Goal: Task Accomplishment & Management: Complete application form

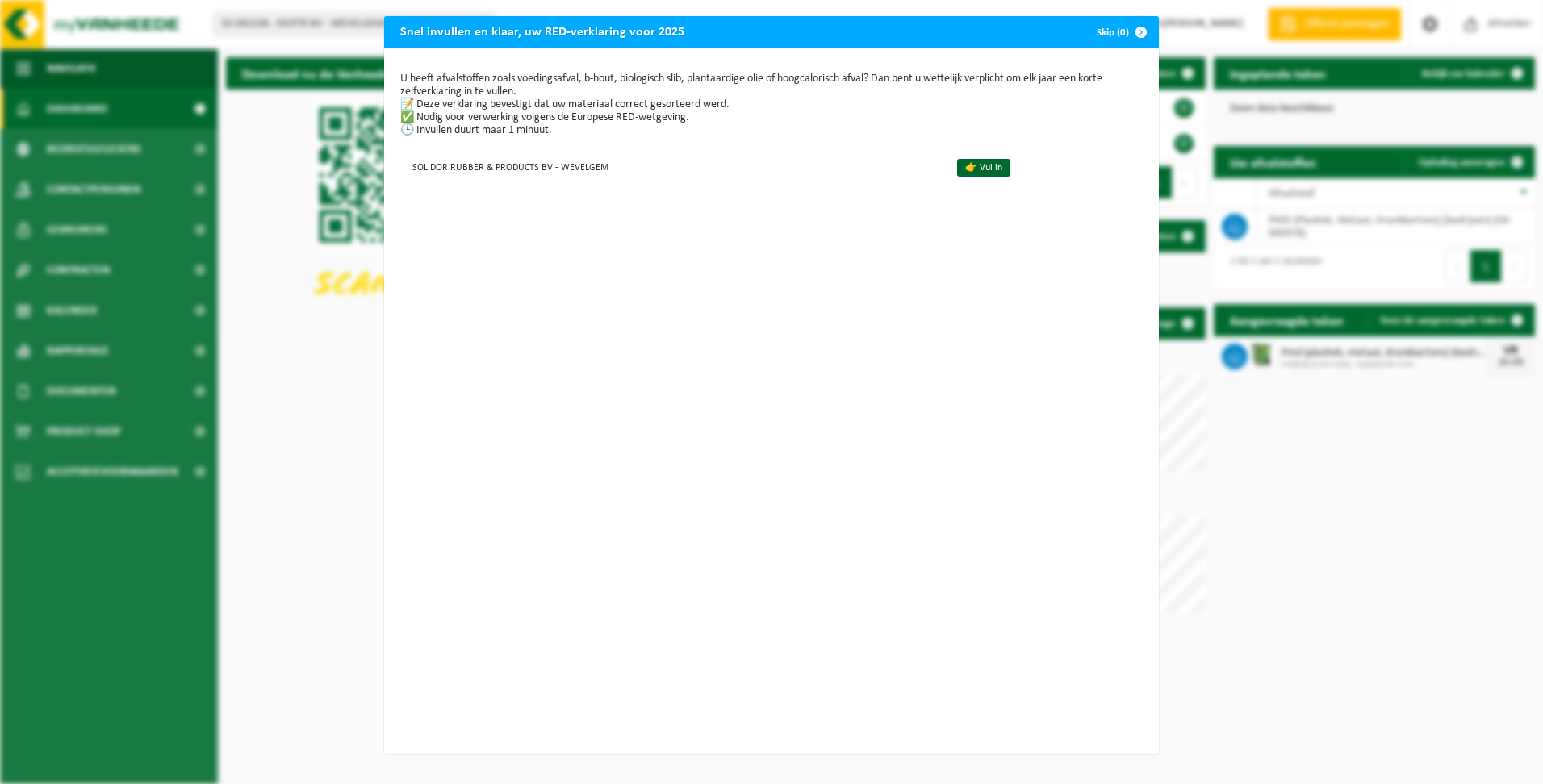
click at [297, 429] on div "Snel invullen en klaar, uw RED-verklaring voor 2025 Skip (0) U heeft afvalstoff…" at bounding box center [772, 392] width 1543 height 784
click at [306, 24] on div "Snel invullen en klaar, uw RED-verklaring voor 2025 Skip (0) U heeft afvalstoff…" at bounding box center [772, 392] width 1543 height 784
click at [1133, 29] on span "button" at bounding box center [1140, 32] width 32 height 32
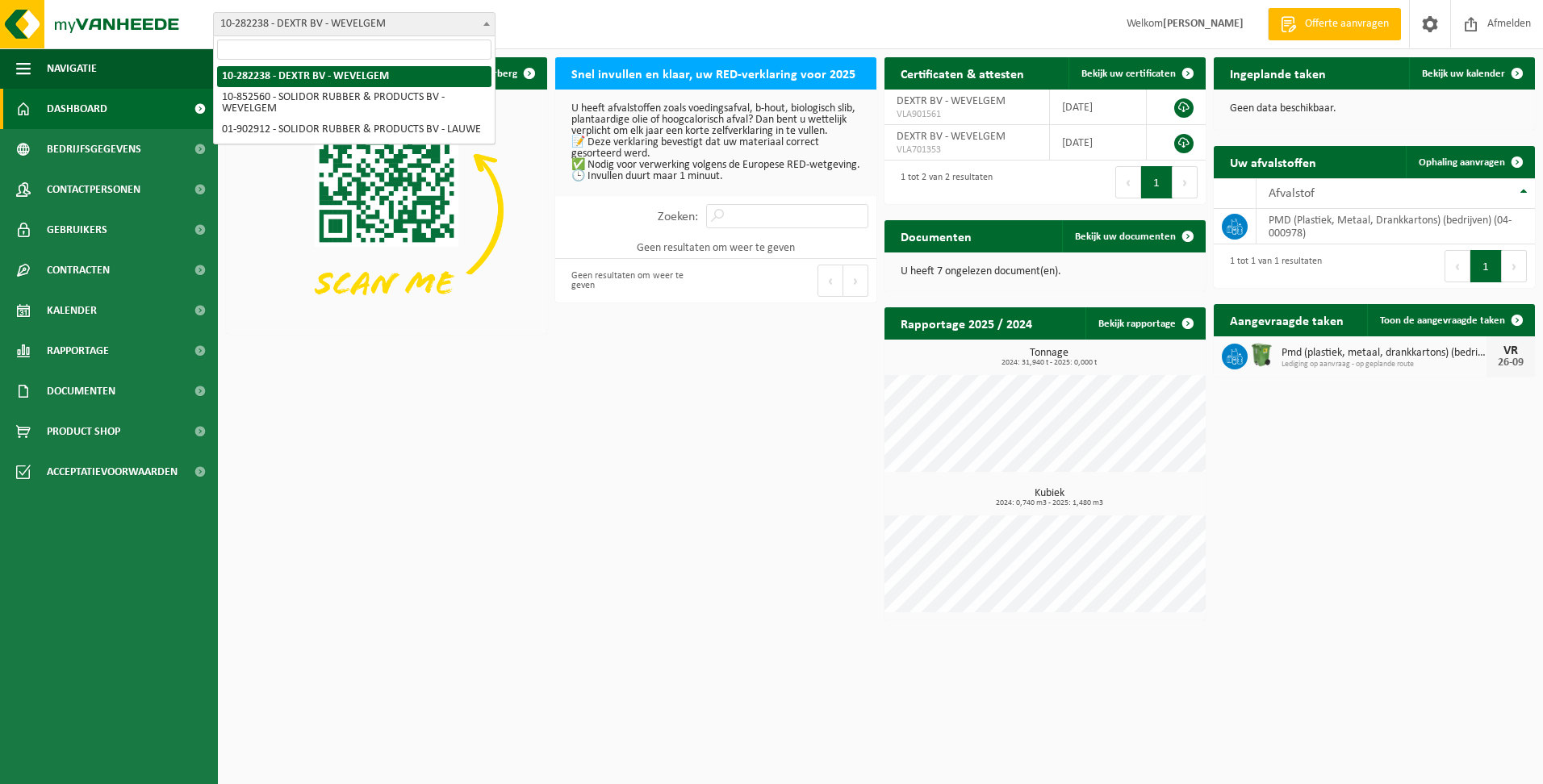
click at [440, 25] on span "10-282238 - DEXTR BV - WEVELGEM" at bounding box center [354, 24] width 281 height 23
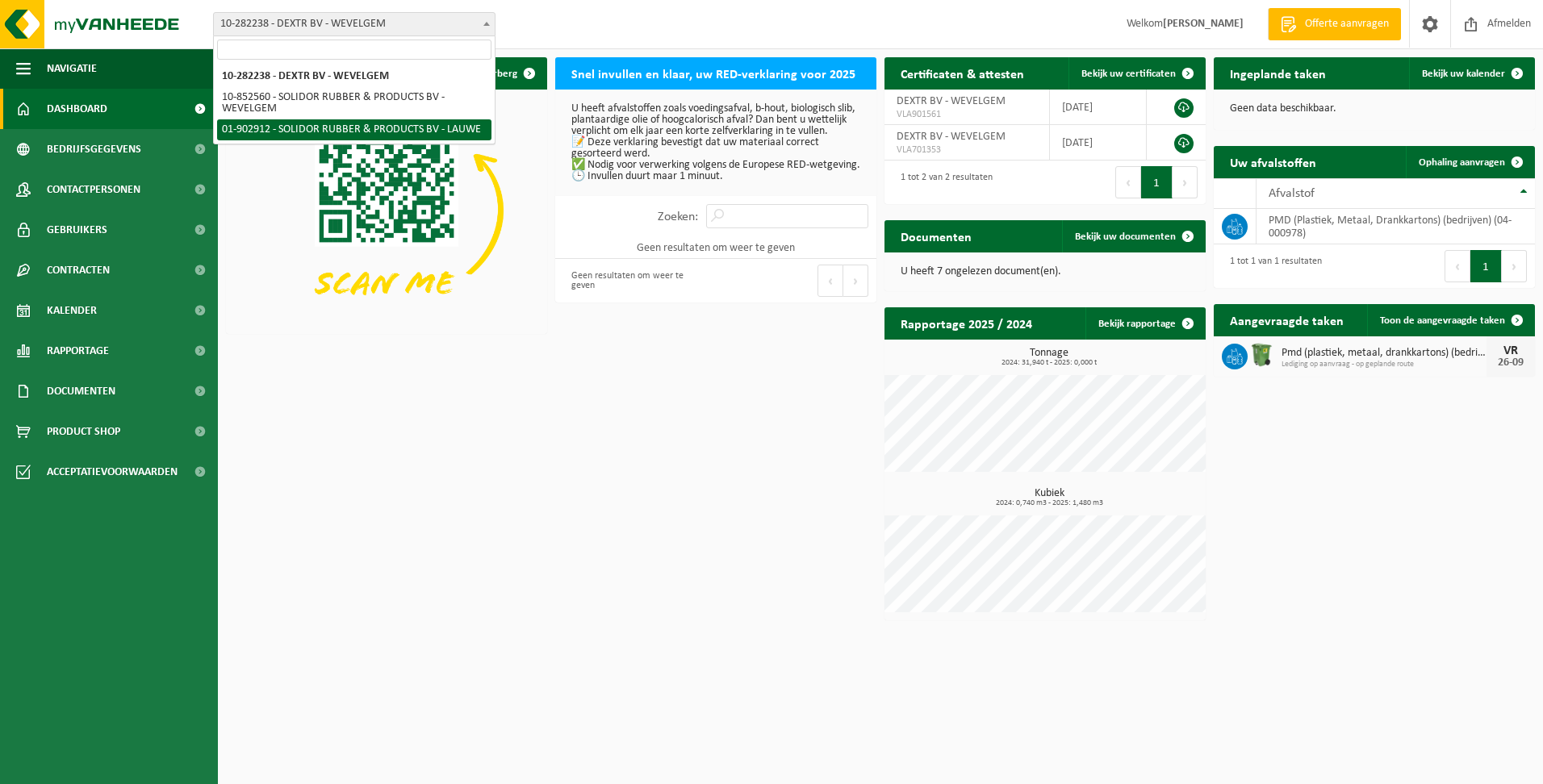
select select "18889"
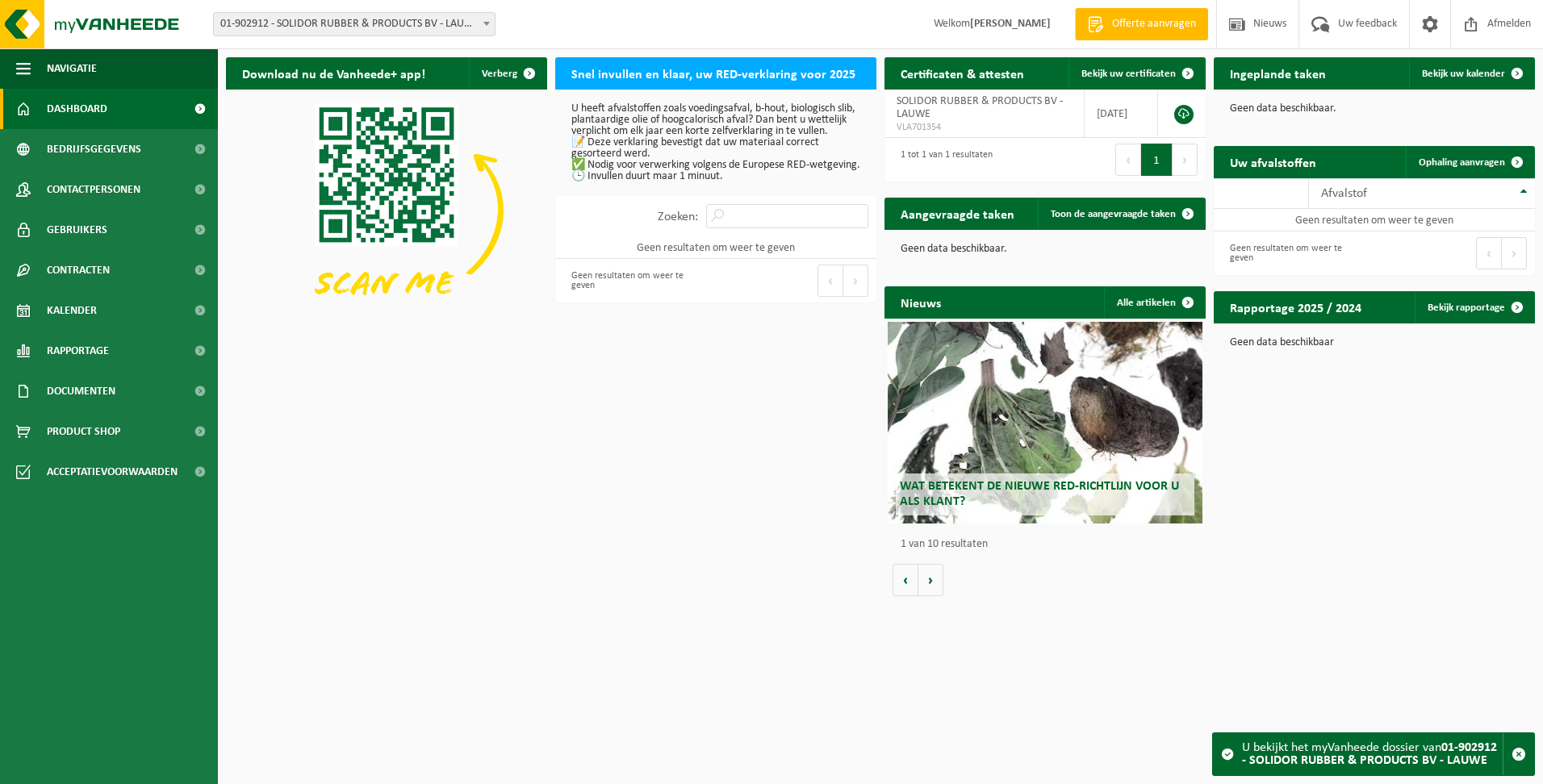
click at [394, 17] on span "01-902912 - SOLIDOR RUBBER & PRODUCTS BV - LAUWE" at bounding box center [354, 24] width 281 height 23
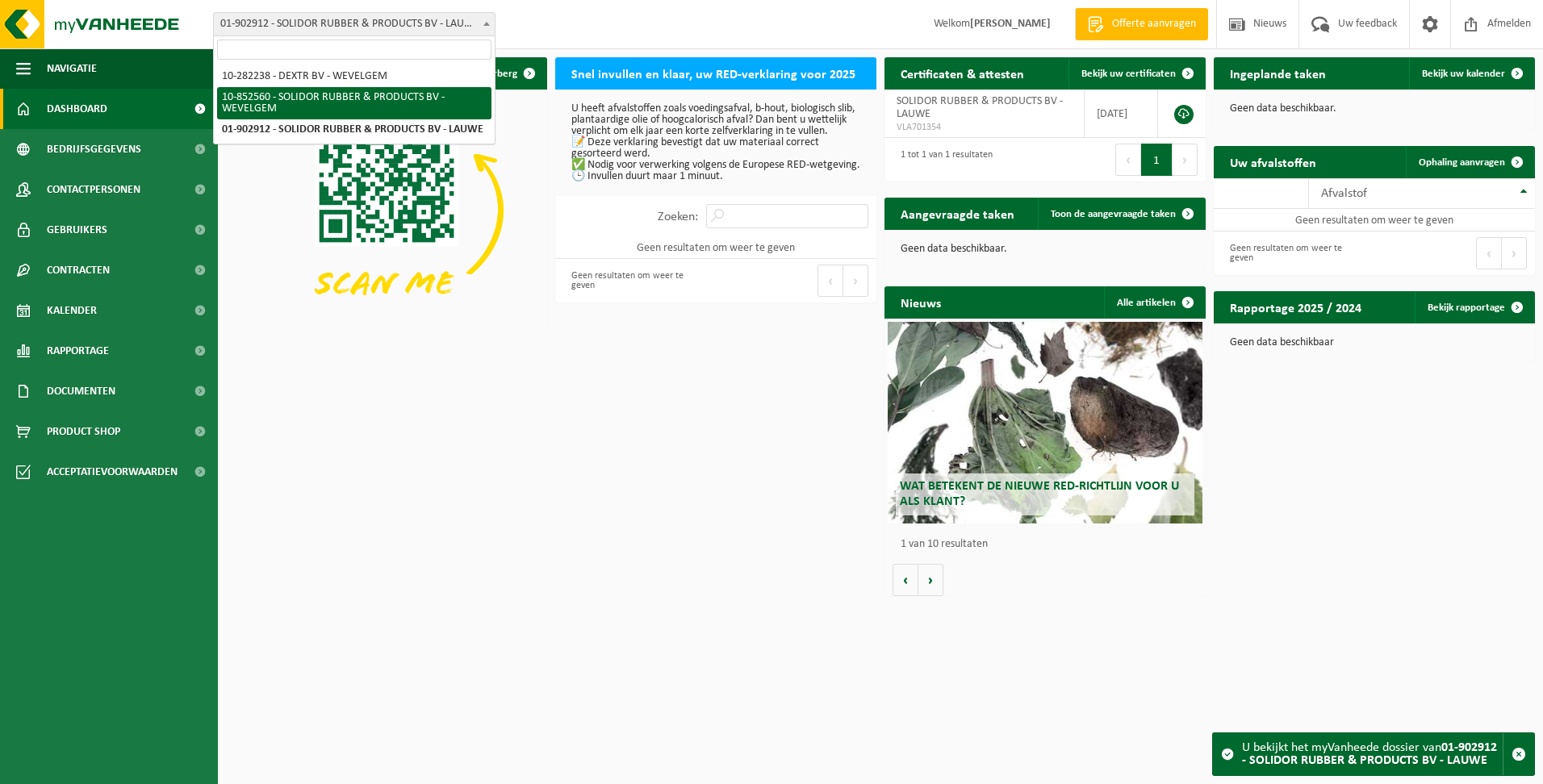
select select "97175"
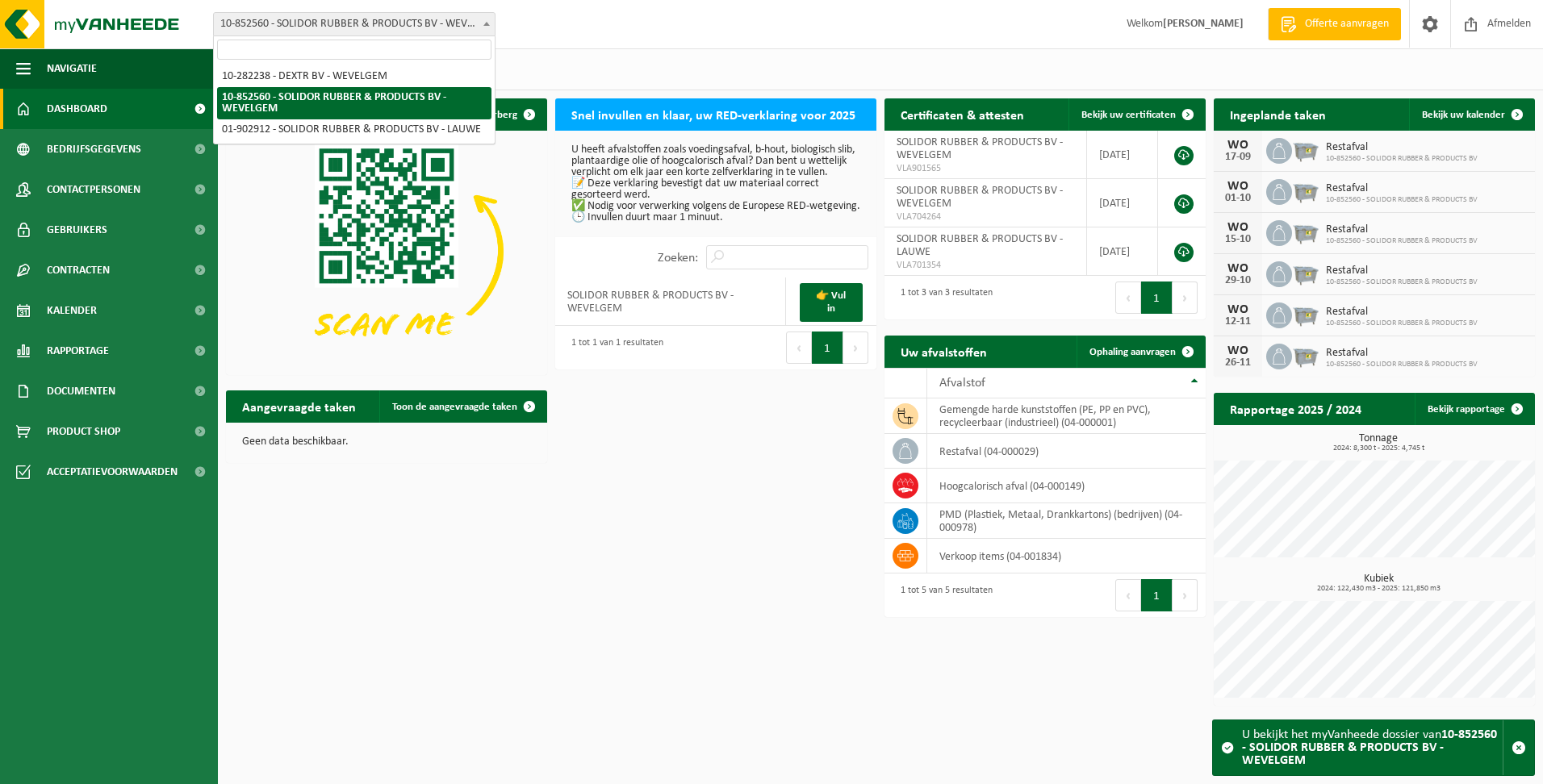
click at [453, 30] on span "10-852560 - SOLIDOR RUBBER & PRODUCTS BV - WEVELGEM" at bounding box center [354, 24] width 281 height 23
click at [413, 17] on span "10-852560 - SOLIDOR RUBBER & PRODUCTS BV - WEVELGEM" at bounding box center [354, 24] width 281 height 23
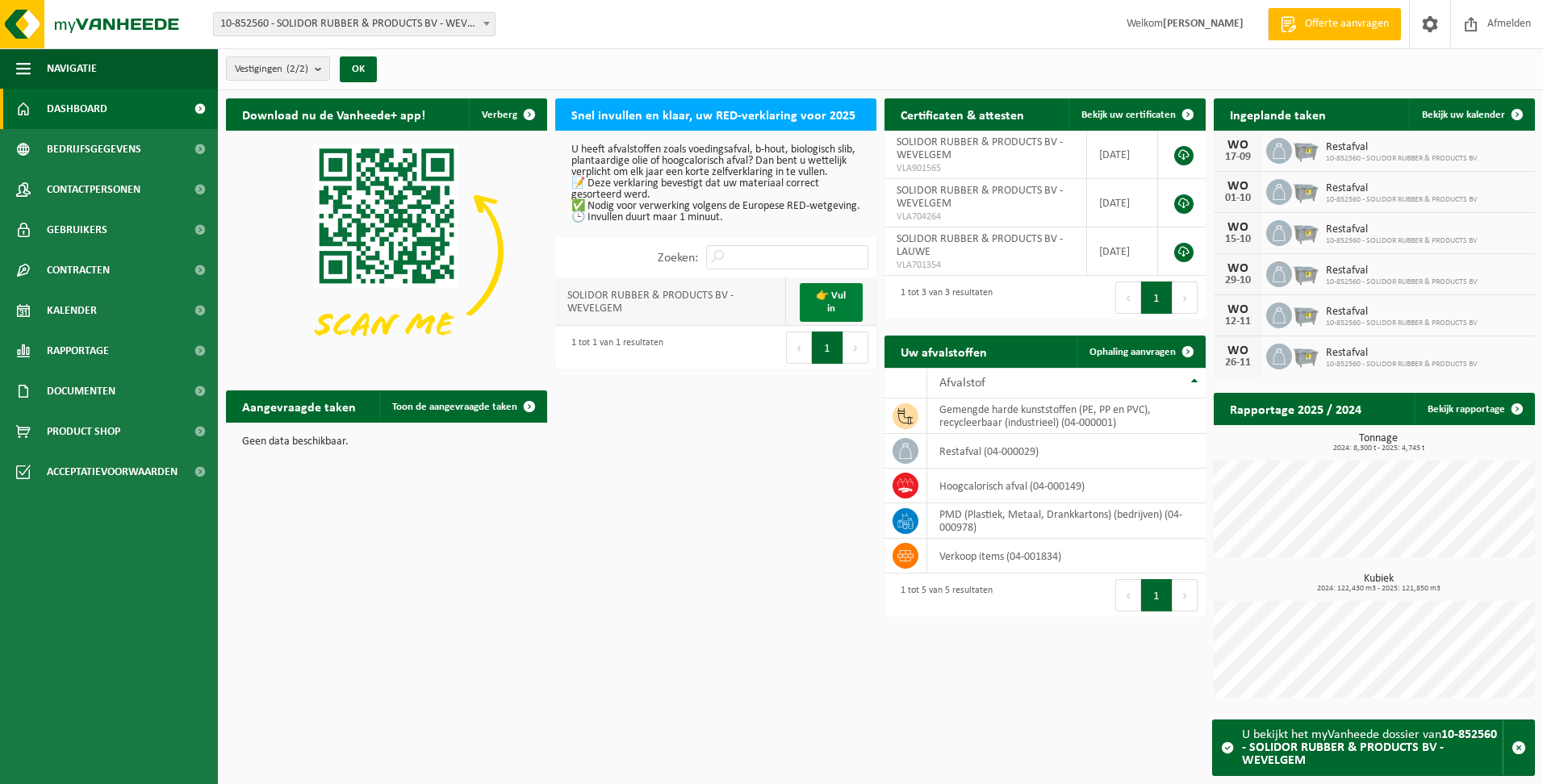
click at [822, 318] on link "👉 Vul in" at bounding box center [831, 303] width 63 height 38
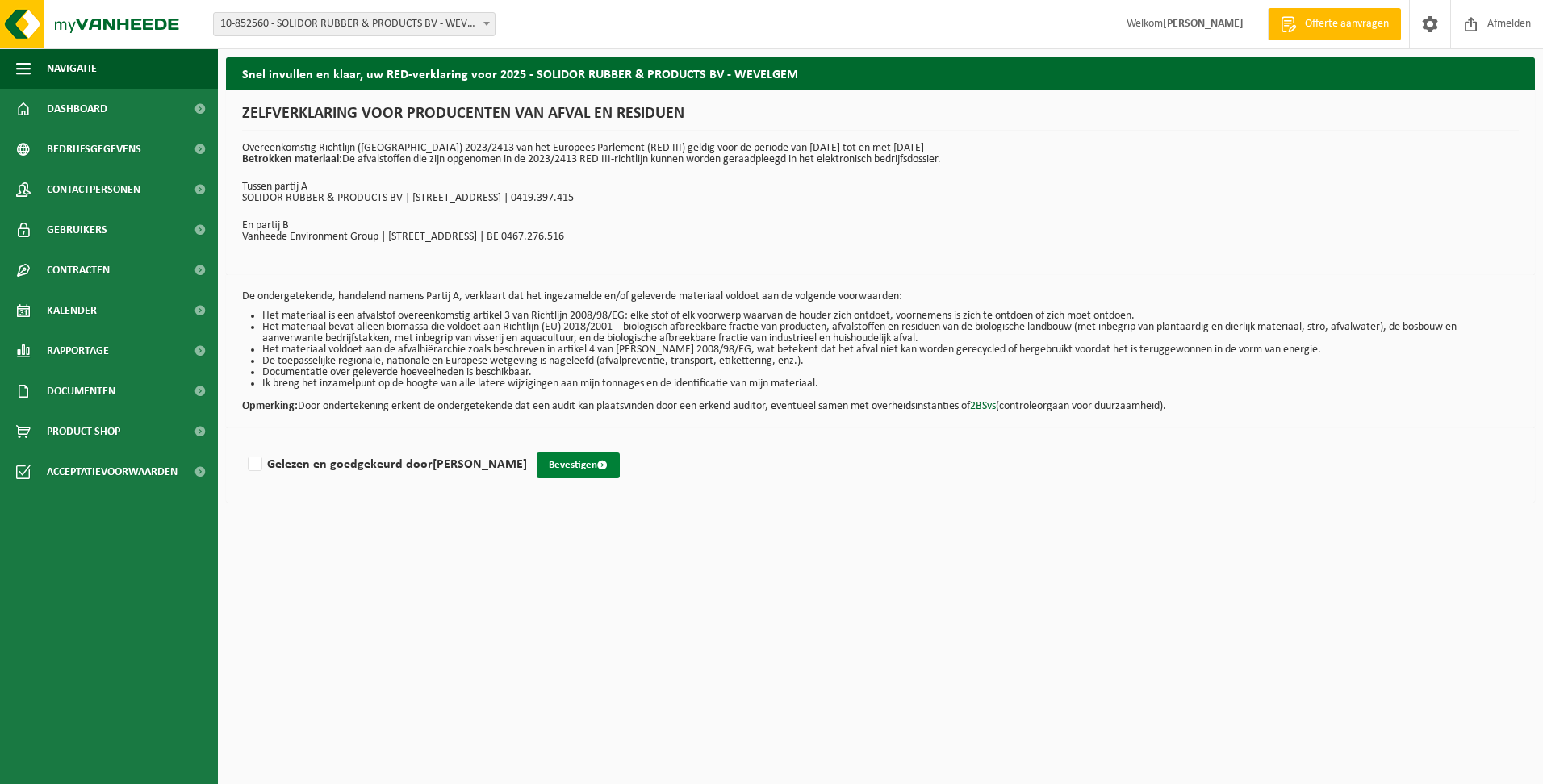
click at [586, 462] on button "Bevestigen" at bounding box center [577, 466] width 83 height 26
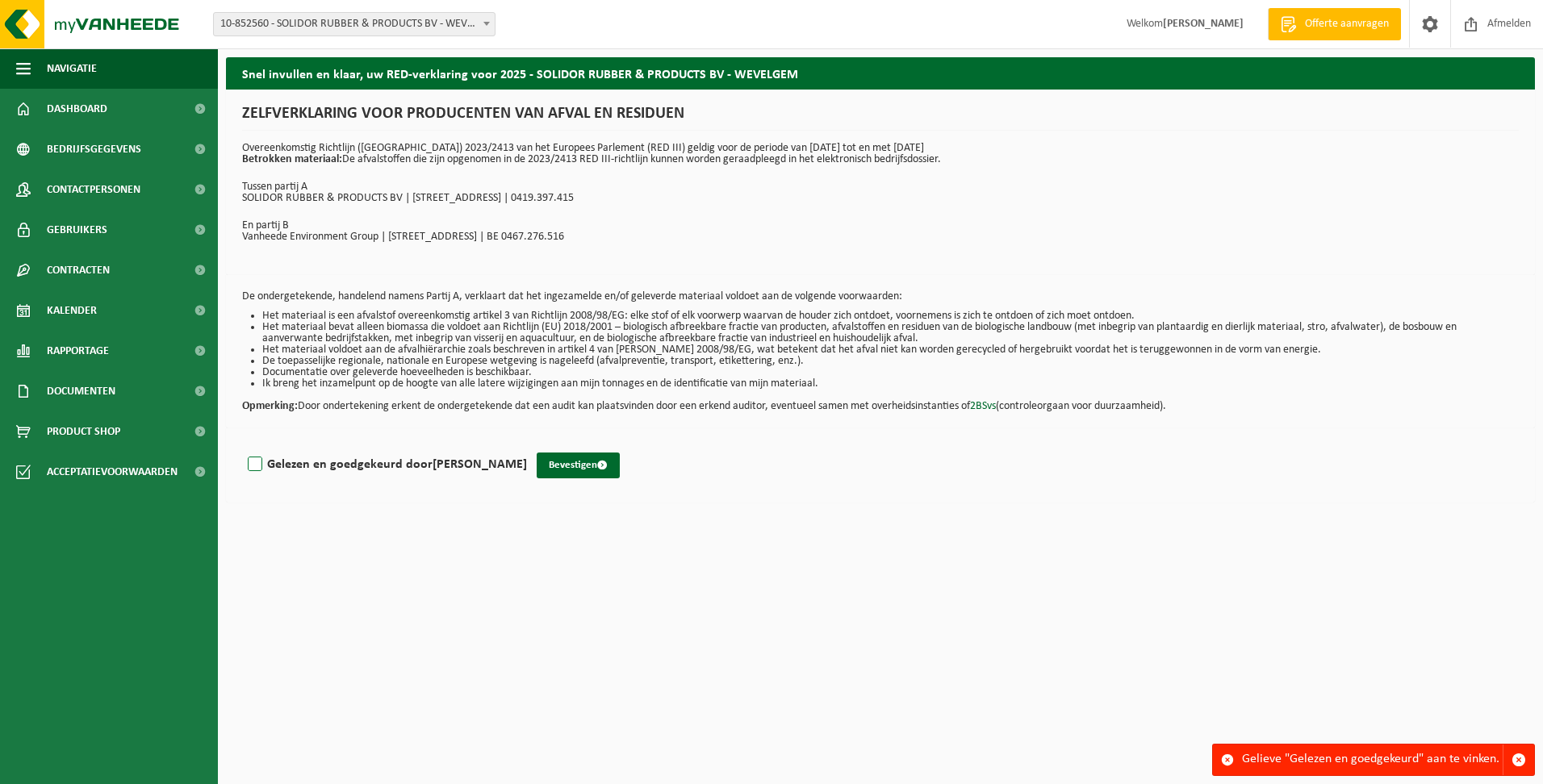
click at [257, 464] on label "Gelezen en goedgekeurd door [PERSON_NAME]" at bounding box center [385, 465] width 283 height 24
click at [527, 445] on input "Gelezen en goedgekeurd door [PERSON_NAME]" at bounding box center [527, 444] width 1 height 1
checkbox input "true"
click at [584, 464] on button "Bevestigen" at bounding box center [577, 466] width 83 height 26
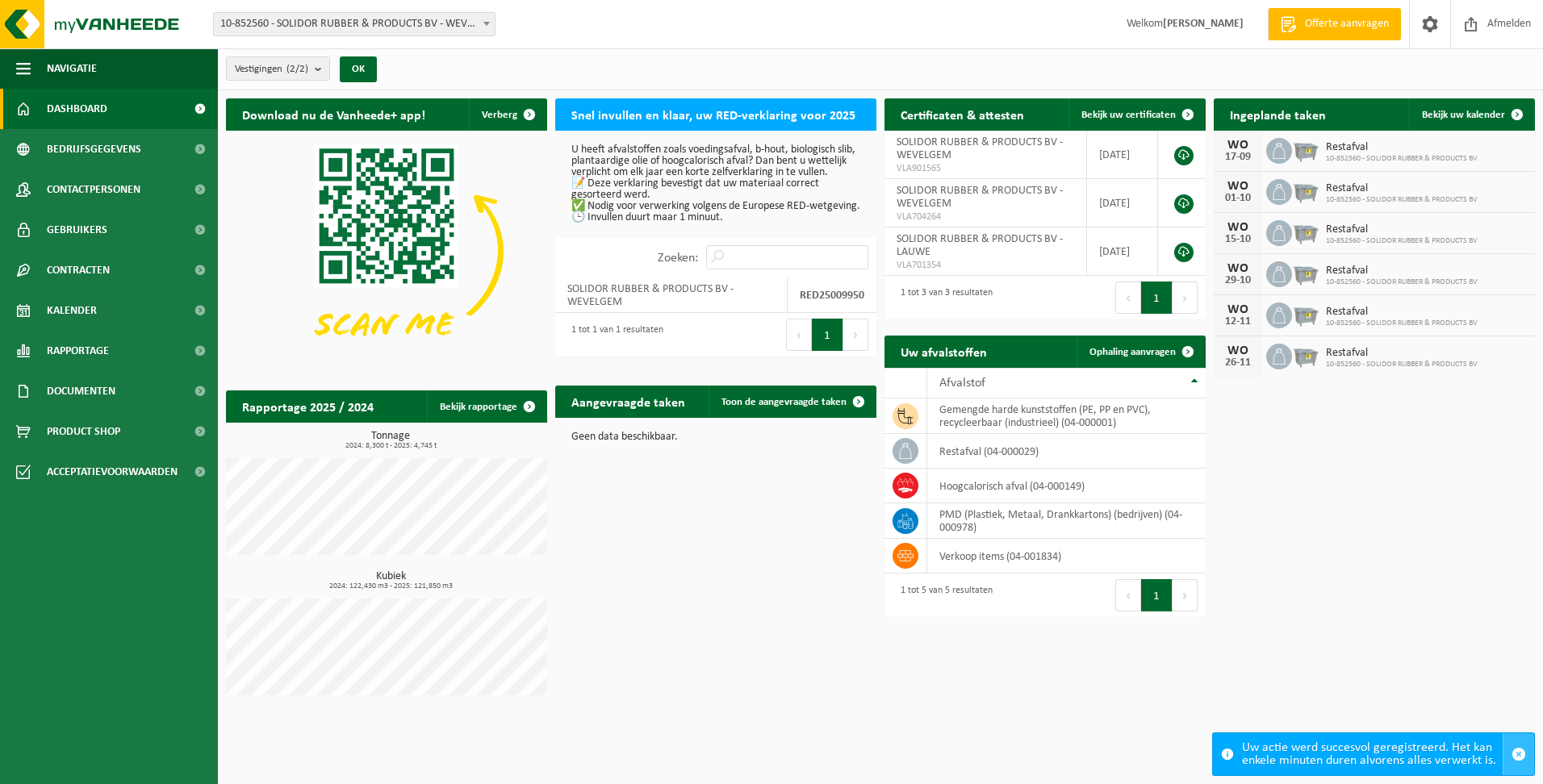
click at [1520, 755] on span "button" at bounding box center [1519, 755] width 15 height 15
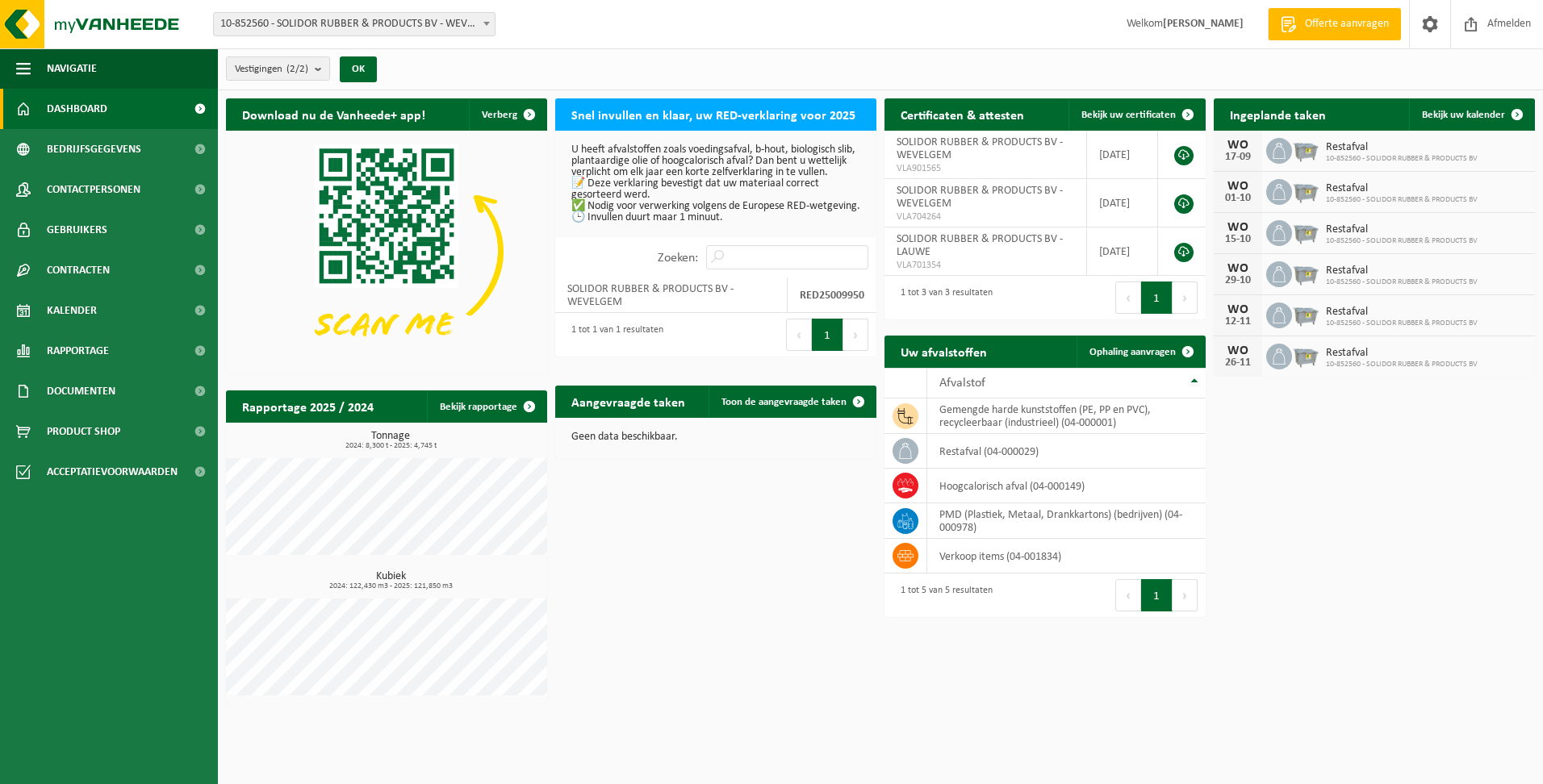
click at [85, 107] on span "Dashboard" at bounding box center [77, 109] width 60 height 40
click at [735, 180] on p "U heeft afvalstoffen zoals voedingsafval, b-hout, biologisch slib, plantaardige…" at bounding box center [716, 184] width 289 height 79
click at [826, 351] on button "1" at bounding box center [827, 334] width 31 height 32
